Goal: Navigation & Orientation: Find specific page/section

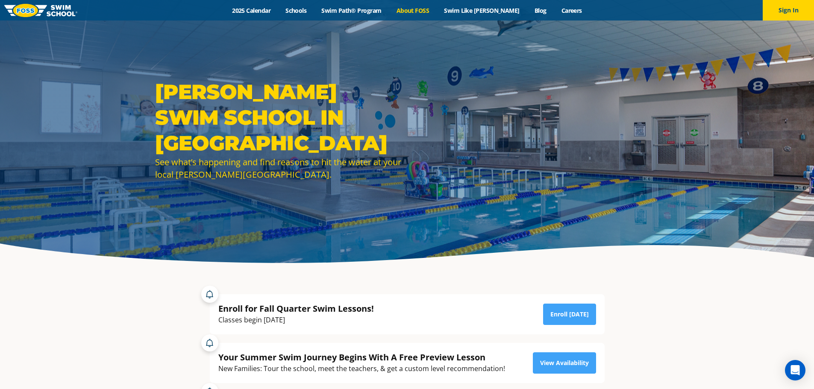
click at [426, 10] on link "About FOSS" at bounding box center [413, 10] width 48 height 8
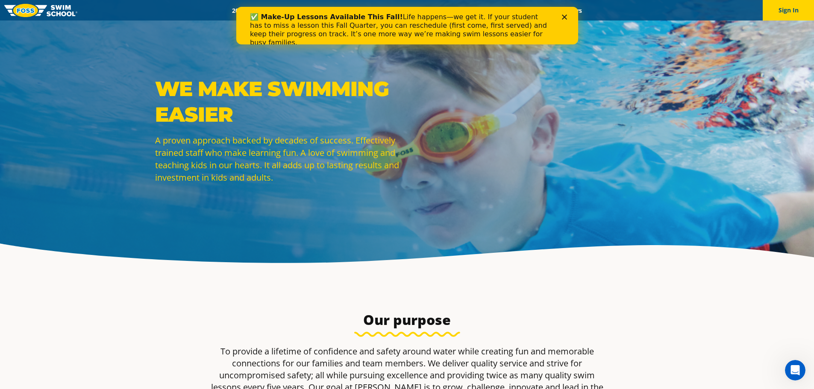
drag, startPoint x: 814, startPoint y: 29, endPoint x: 820, endPoint y: 71, distance: 42.8
click at [567, 16] on div "Close" at bounding box center [565, 17] width 9 height 5
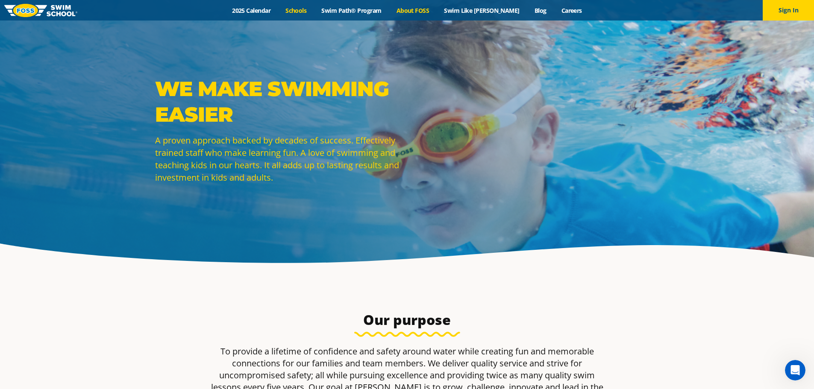
click at [307, 9] on link "Schools" at bounding box center [296, 10] width 36 height 8
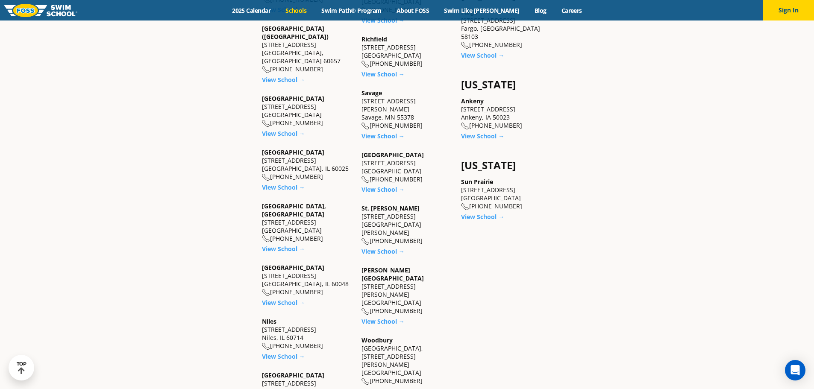
scroll to position [691, 0]
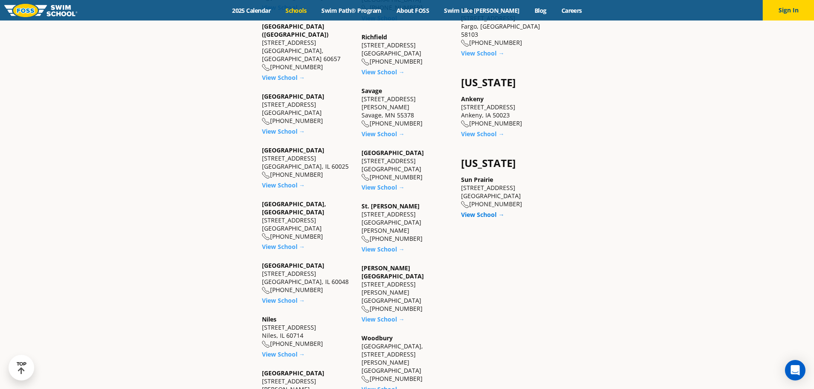
click at [488, 211] on link "View School →" at bounding box center [482, 215] width 43 height 8
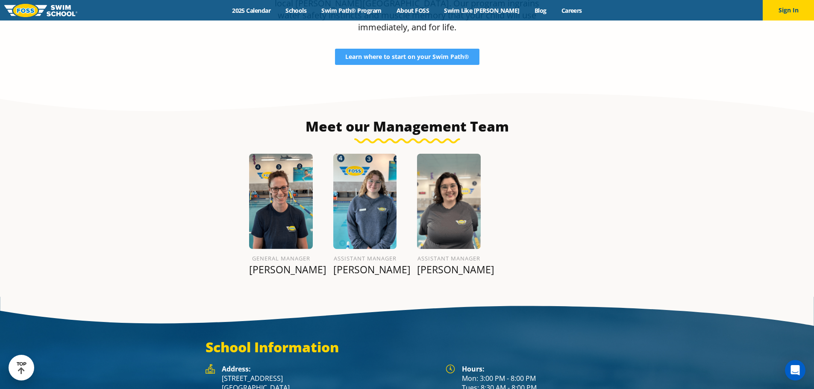
scroll to position [947, 0]
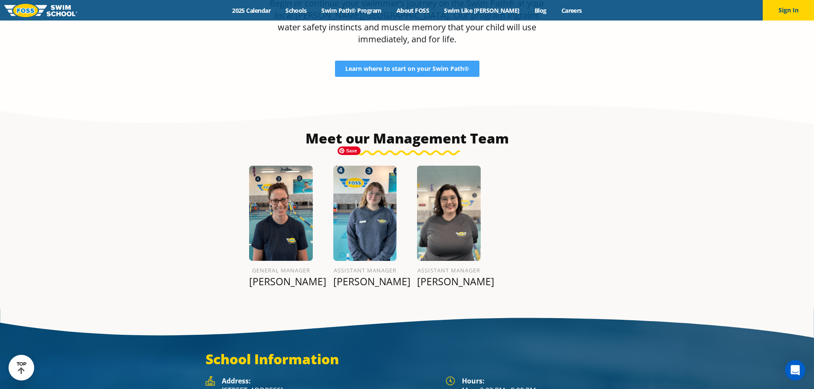
click at [355, 192] on img at bounding box center [365, 213] width 64 height 95
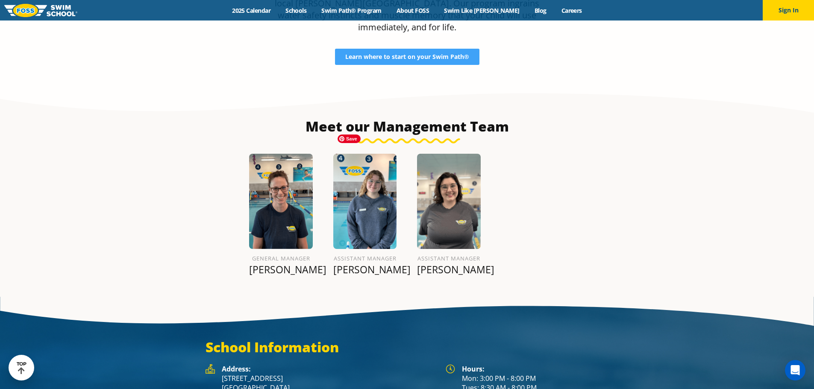
click at [369, 196] on img at bounding box center [365, 201] width 64 height 95
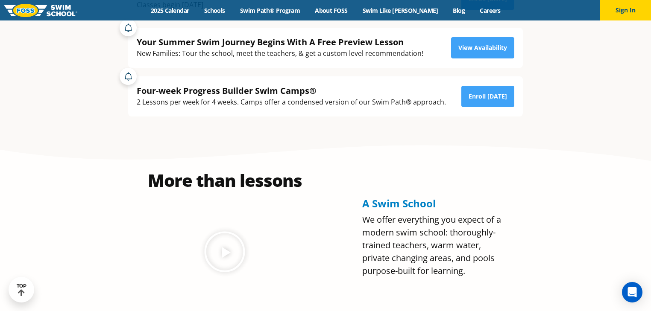
scroll to position [0, 0]
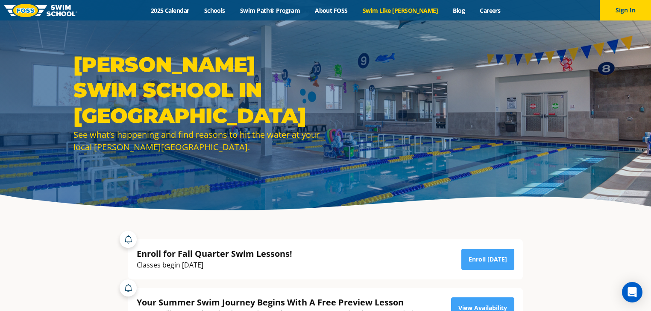
click at [394, 13] on link "Swim Like [PERSON_NAME]" at bounding box center [400, 10] width 91 height 8
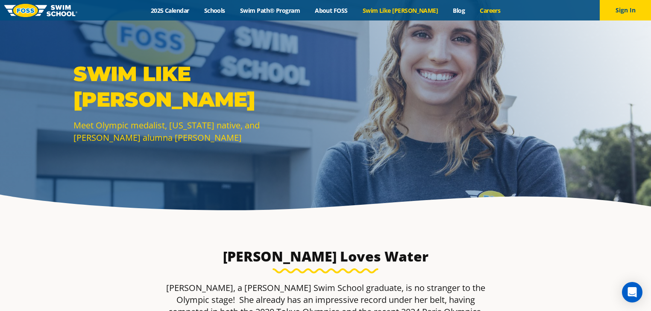
click at [476, 14] on link "Careers" at bounding box center [490, 10] width 35 height 8
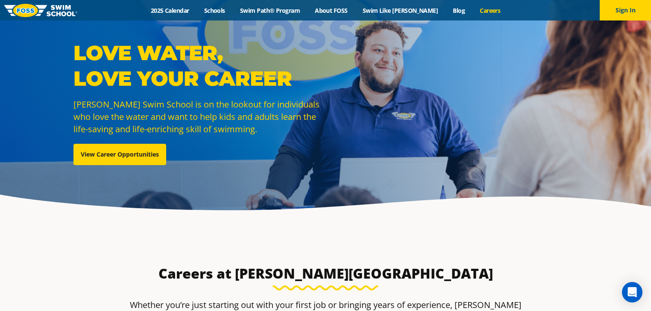
click at [41, 3] on link at bounding box center [40, 10] width 73 height 21
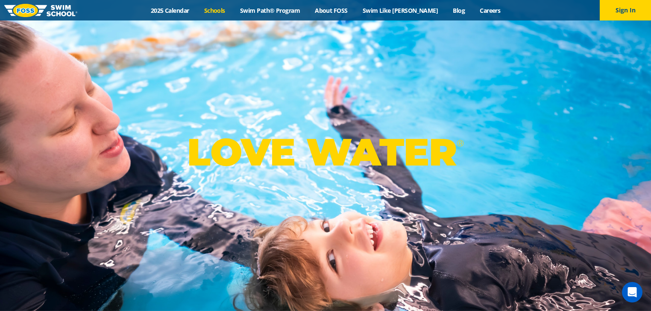
click at [226, 11] on link "Schools" at bounding box center [215, 10] width 36 height 8
